Goal: Entertainment & Leisure: Consume media (video, audio)

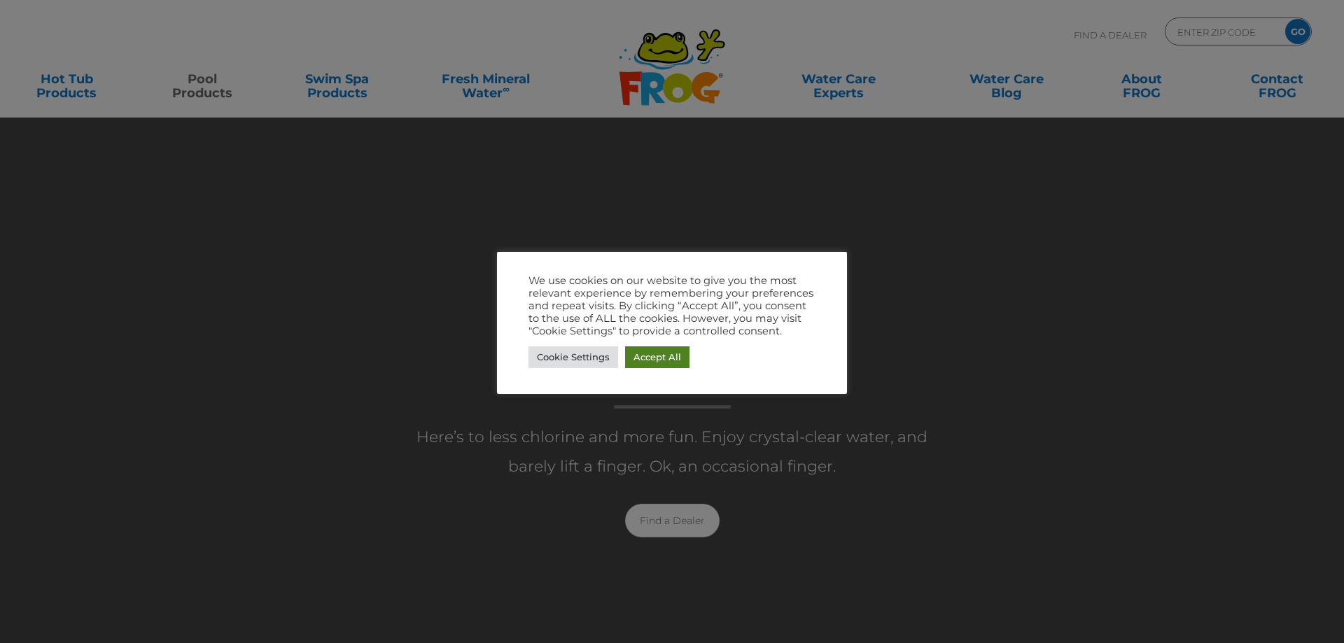
click at [658, 358] on link "Accept All" at bounding box center [657, 357] width 64 height 22
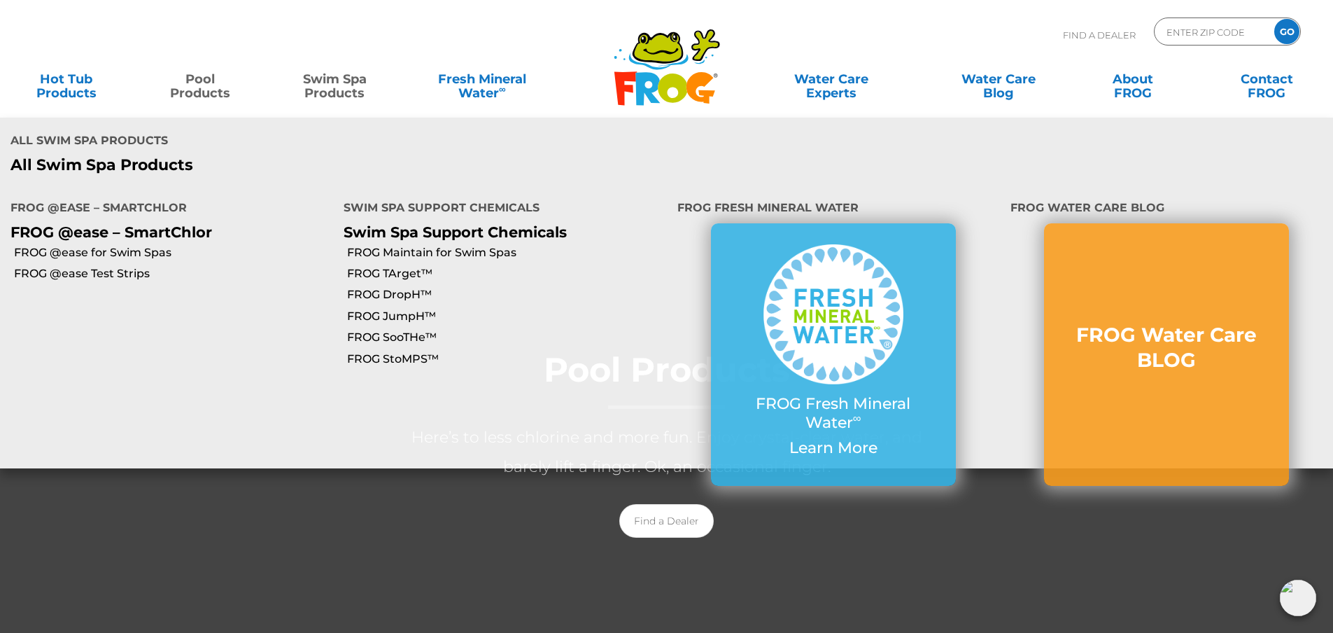
click at [347, 76] on link "Swim Spa Products" at bounding box center [335, 79] width 104 height 28
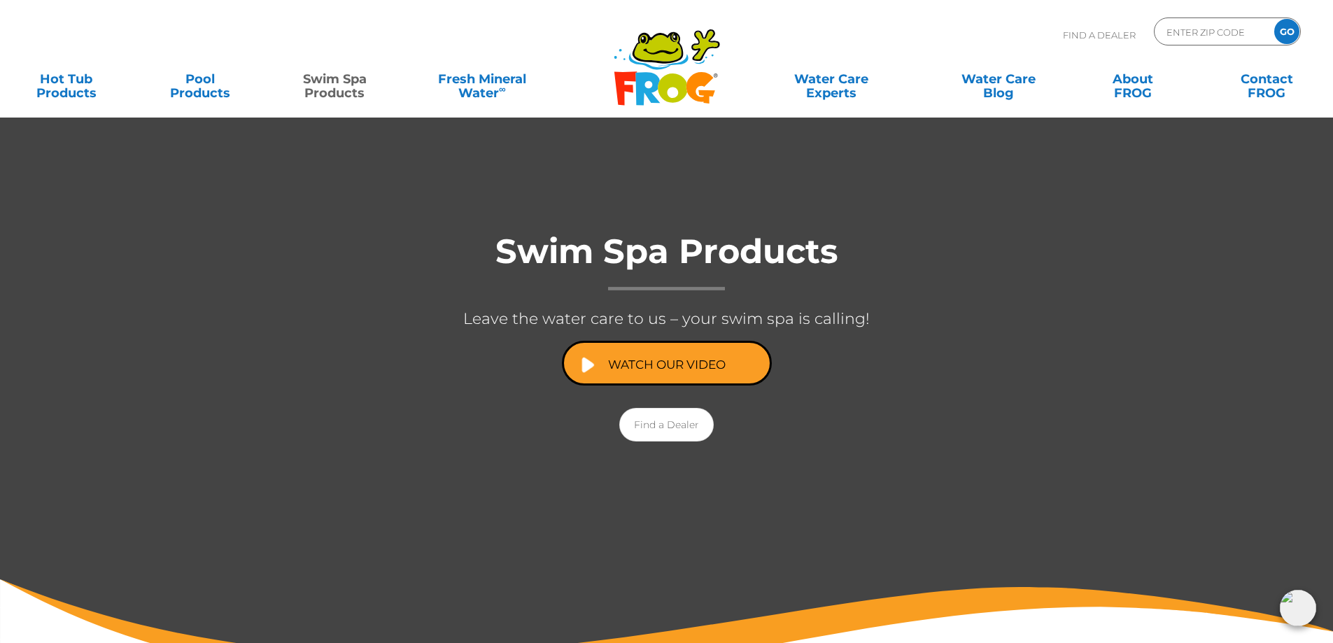
scroll to position [140, 0]
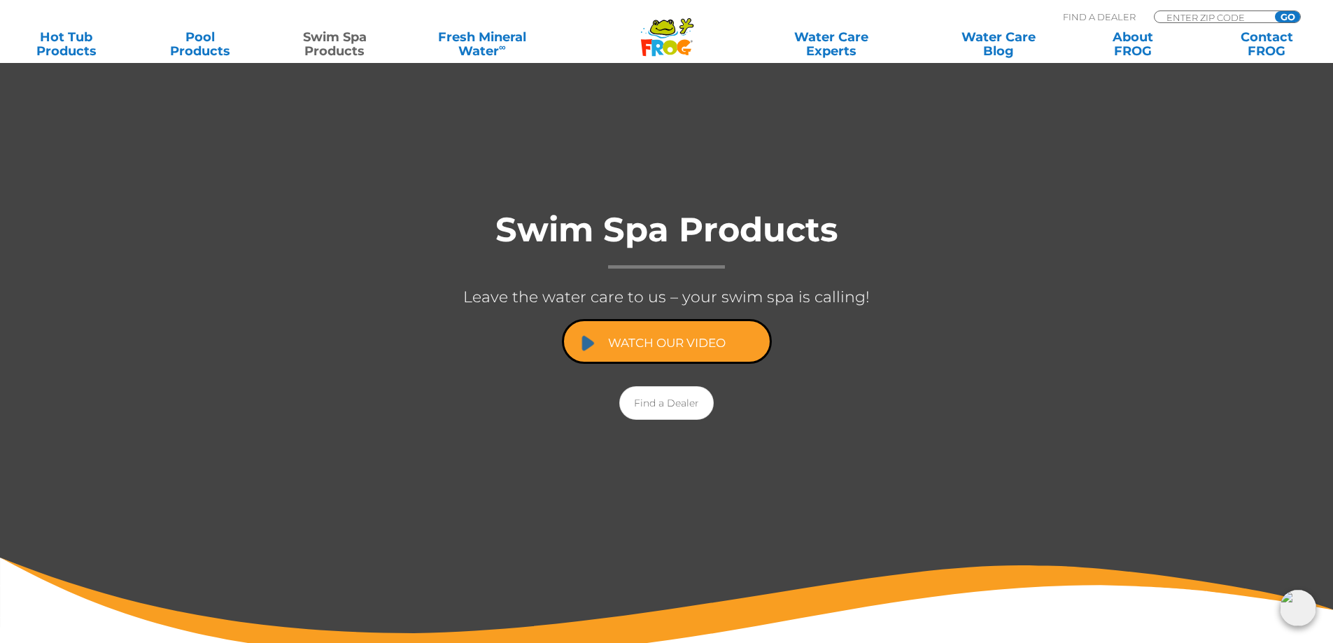
click at [633, 344] on link "Watch Our Video" at bounding box center [667, 341] width 210 height 45
